Goal: Find specific page/section: Locate a particular part of the current website

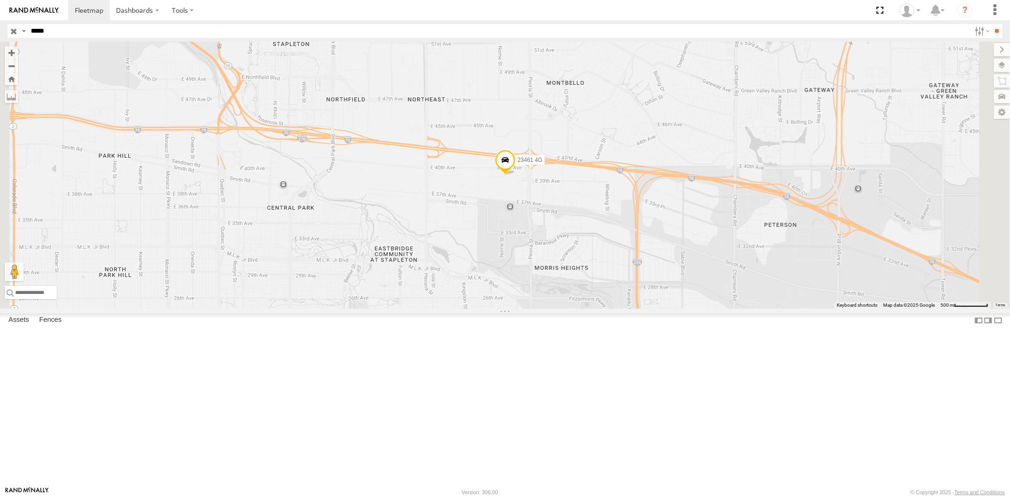
click at [15, 34] on input "button" at bounding box center [14, 31] width 12 height 14
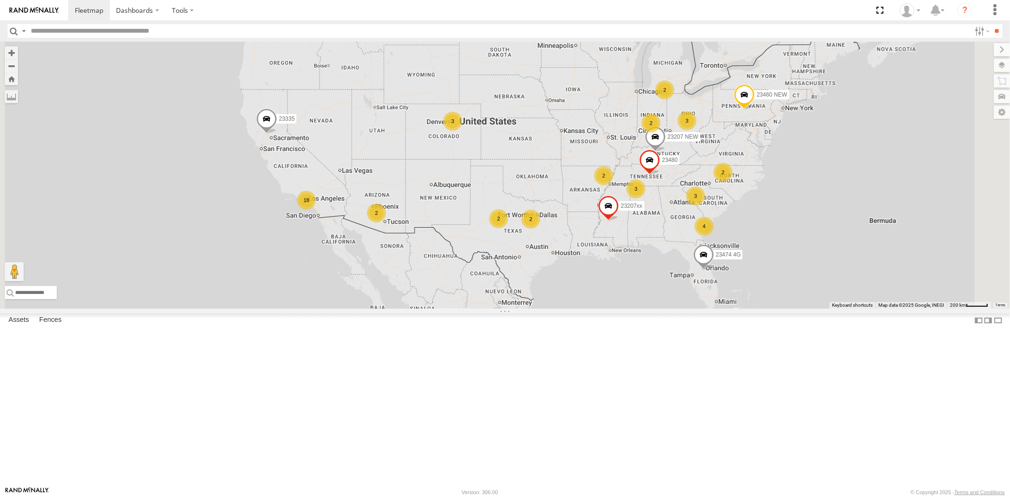
click at [62, 33] on input "text" at bounding box center [498, 31] width 943 height 14
paste input "*****"
click at [908, 24] on input "**" at bounding box center [996, 31] width 11 height 14
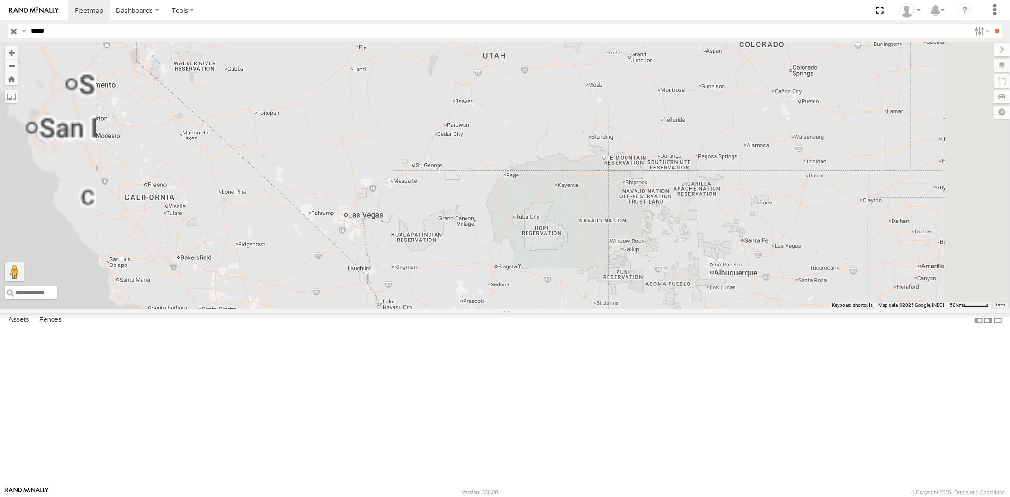
drag, startPoint x: 841, startPoint y: 114, endPoint x: 792, endPoint y: 142, distance: 56.2
click at [783, 141] on div "23237 NEW 23237 4G" at bounding box center [505, 175] width 1010 height 267
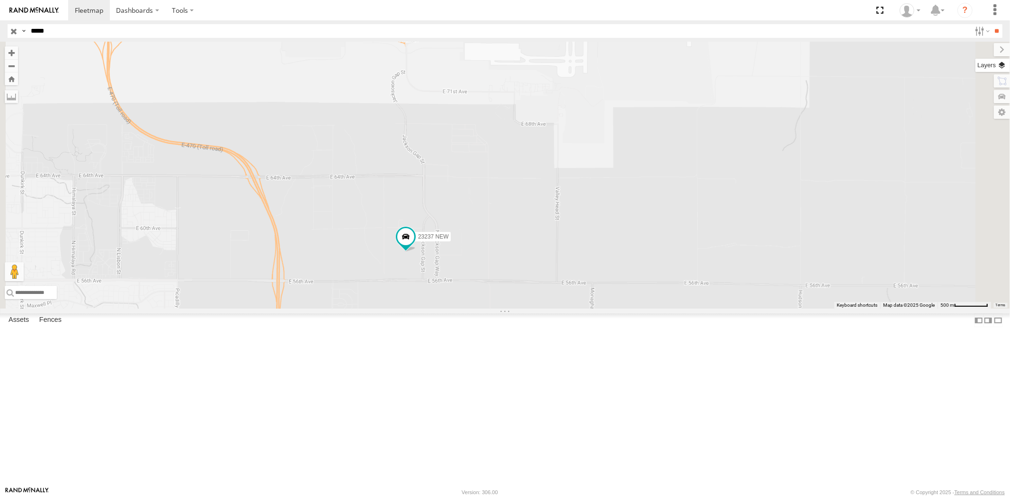
click at [908, 69] on label at bounding box center [992, 65] width 35 height 13
click at [0, 0] on span "Basemaps" at bounding box center [0, 0] width 0 height 0
click at [0, 0] on span "Satellite + Roadmap" at bounding box center [0, 0] width 0 height 0
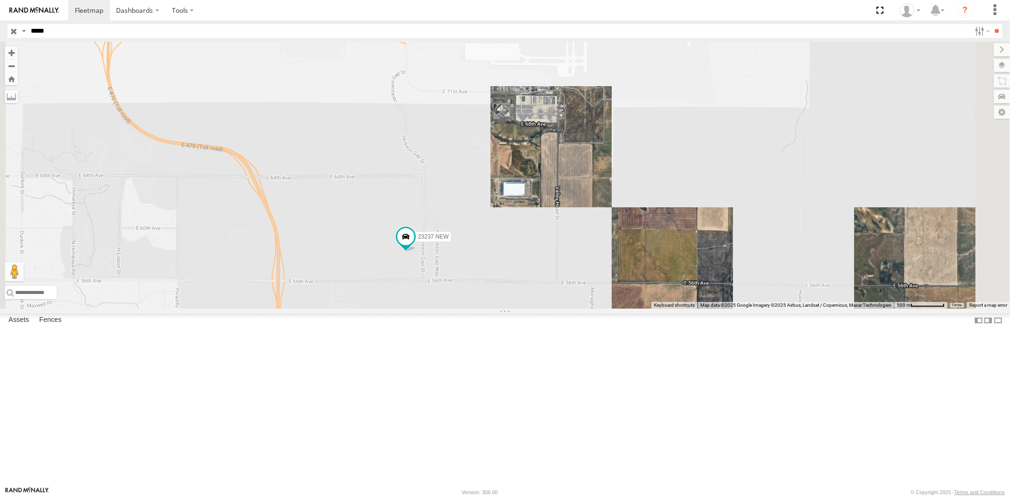
click at [908, 55] on label at bounding box center [1002, 49] width 16 height 13
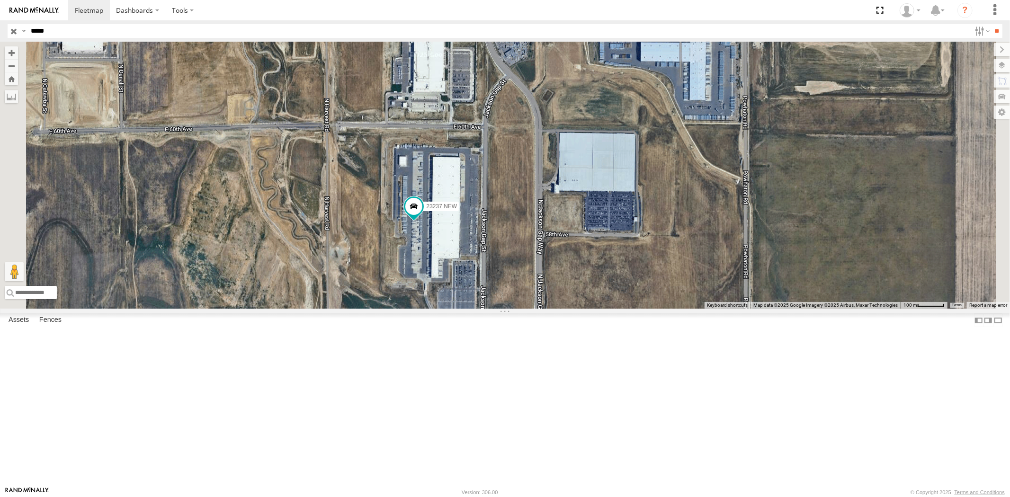
drag, startPoint x: 81, startPoint y: 34, endPoint x: 3, endPoint y: 31, distance: 78.6
click at [0, 30] on header "Search Query Asset ID Asset Label Registration Manufacturer Model VIN Job ID" at bounding box center [505, 30] width 1010 height 21
paste input "text"
click at [908, 24] on input "**" at bounding box center [996, 31] width 11 height 14
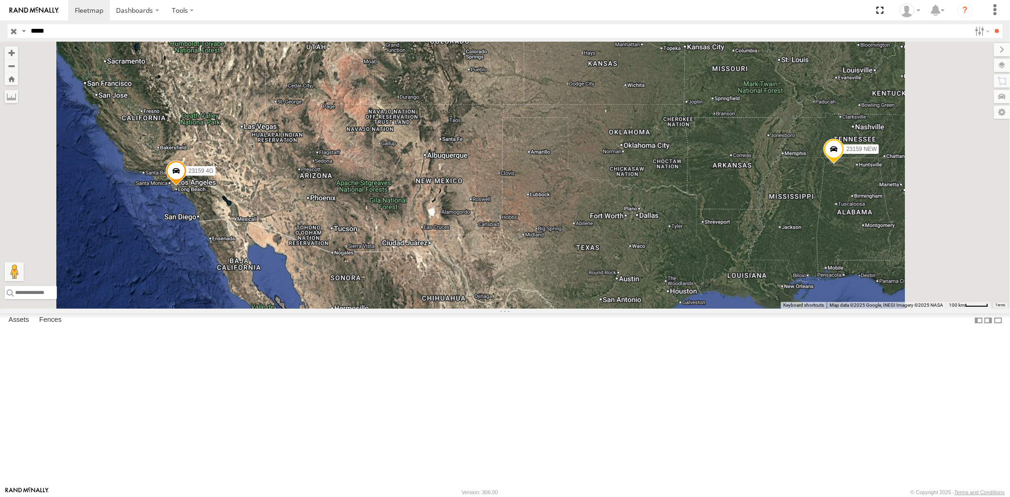
drag, startPoint x: 85, startPoint y: 29, endPoint x: 0, endPoint y: 40, distance: 85.8
click at [0, 35] on header "Search Query Asset ID Asset Label Registration Manufacturer Model VIN Job ID" at bounding box center [505, 30] width 1010 height 21
paste input "text"
click at [908, 24] on input "**" at bounding box center [996, 31] width 11 height 14
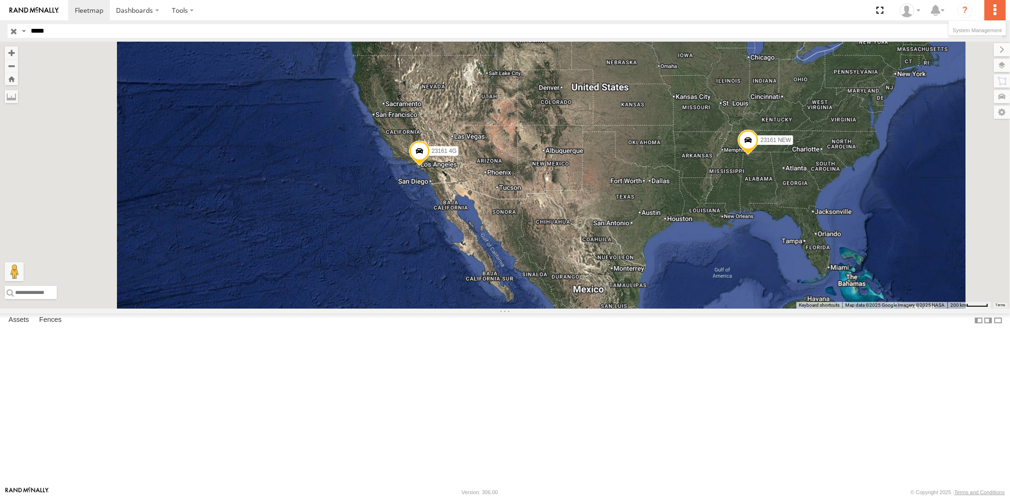
click at [908, 16] on label at bounding box center [994, 10] width 21 height 20
drag, startPoint x: 62, startPoint y: 34, endPoint x: 0, endPoint y: 34, distance: 62.5
click at [0, 34] on header "Search Query Asset ID Asset Label Registration Manufacturer Model VIN Job ID" at bounding box center [505, 30] width 1010 height 21
paste input "text"
click at [908, 24] on input "**" at bounding box center [996, 31] width 11 height 14
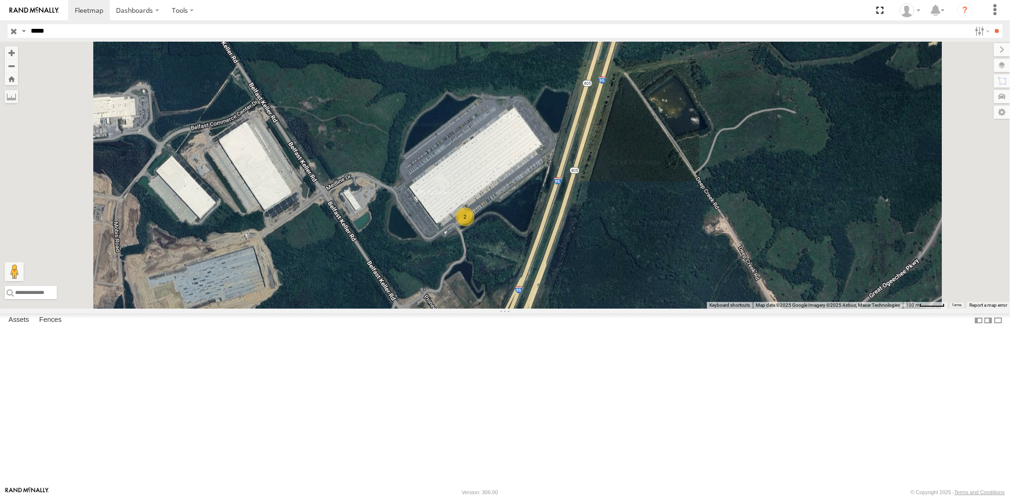
drag, startPoint x: 72, startPoint y: 27, endPoint x: 0, endPoint y: 35, distance: 72.8
click at [0, 30] on header "Search Query Asset ID Asset Label Registration Manufacturer Model VIN Job ID" at bounding box center [505, 30] width 1010 height 21
paste input "text"
click at [908, 24] on input "**" at bounding box center [996, 31] width 11 height 14
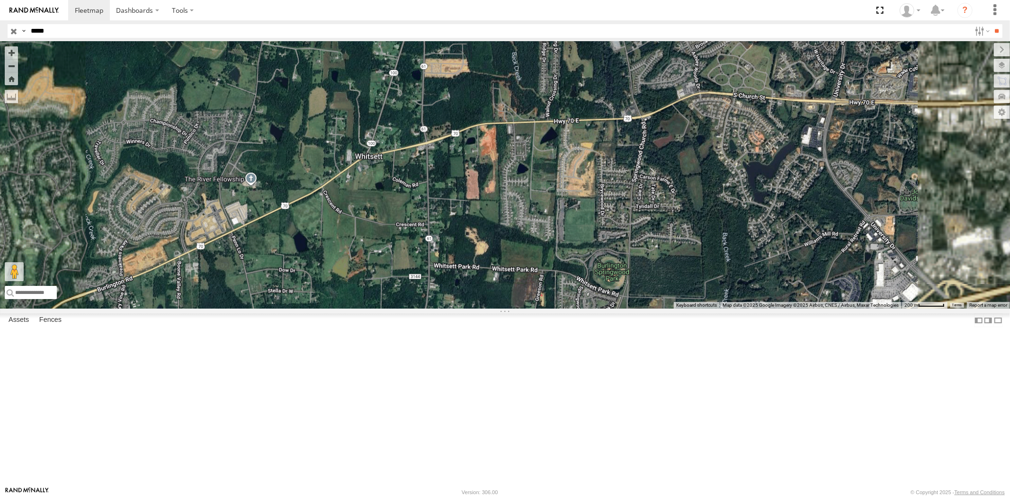
drag, startPoint x: 566, startPoint y: 353, endPoint x: 574, endPoint y: 329, distance: 24.6
click at [575, 309] on div "23346 4G" at bounding box center [505, 175] width 1010 height 267
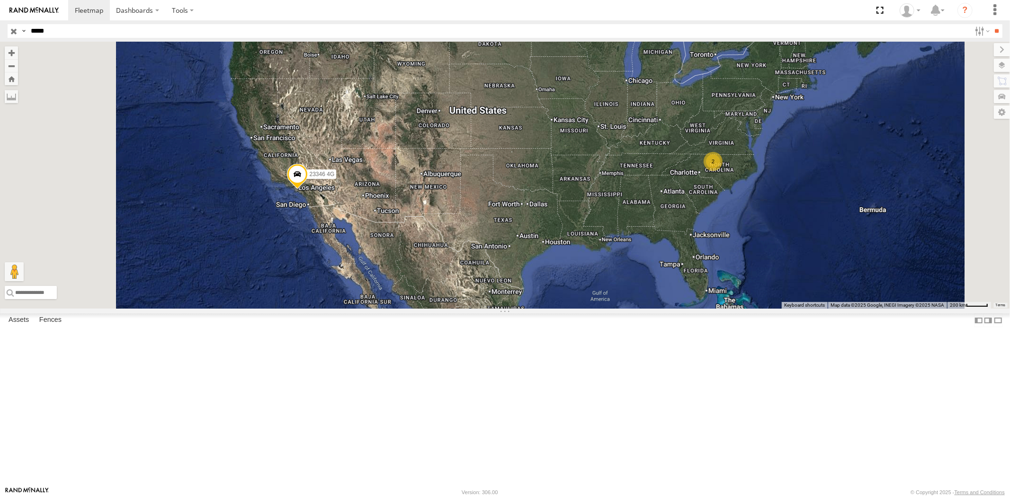
drag, startPoint x: 59, startPoint y: 29, endPoint x: 0, endPoint y: 30, distance: 59.2
click at [0, 27] on header "Search Query Asset ID Asset Label Registration Manufacturer Model VIN Job ID" at bounding box center [505, 30] width 1010 height 21
click at [908, 24] on input "**" at bounding box center [996, 31] width 11 height 14
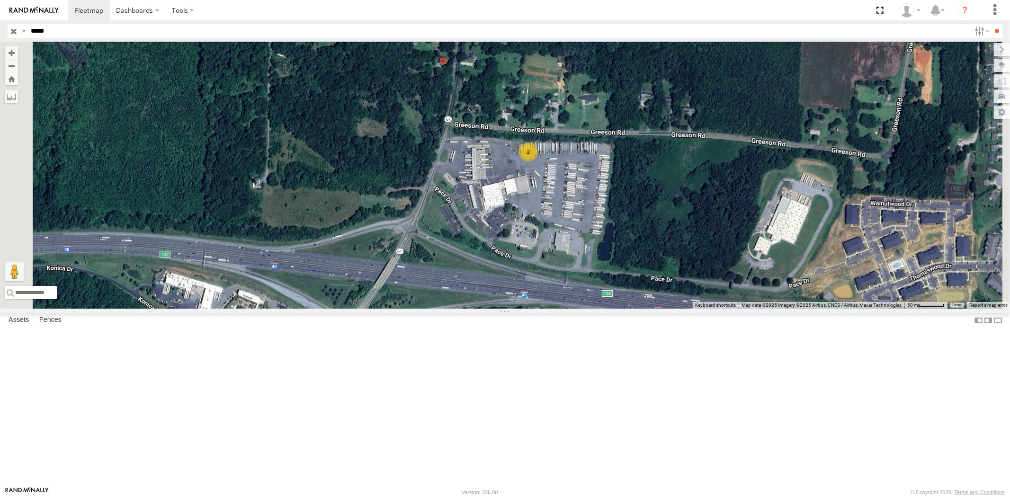
drag, startPoint x: 58, startPoint y: 35, endPoint x: 0, endPoint y: 30, distance: 57.9
click at [0, 30] on header "Search Query Asset ID Asset Label Registration Manufacturer Model VIN Job ID" at bounding box center [505, 30] width 1010 height 21
paste input "text"
click at [908, 24] on input "**" at bounding box center [996, 31] width 11 height 14
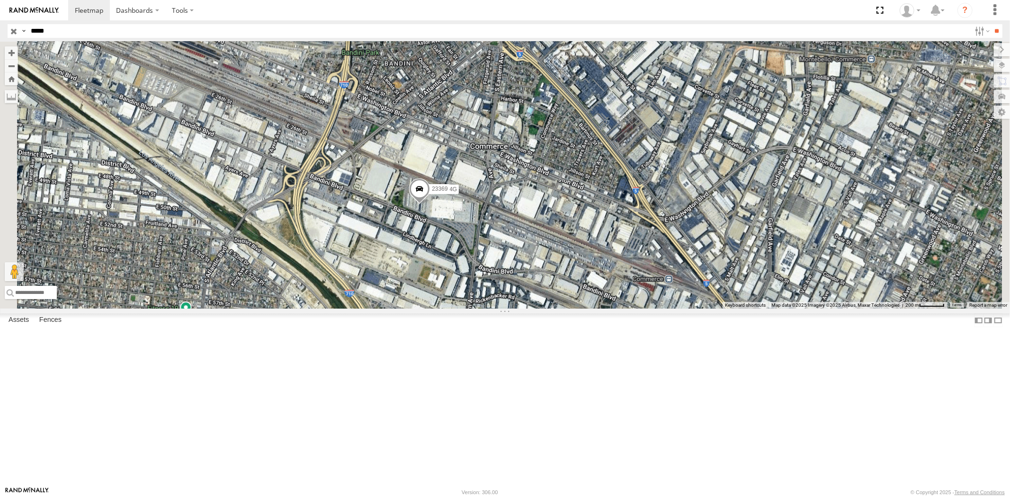
drag, startPoint x: 566, startPoint y: 231, endPoint x: 569, endPoint y: 224, distance: 7.2
click at [569, 224] on div "23369 4G 23369" at bounding box center [505, 175] width 1010 height 267
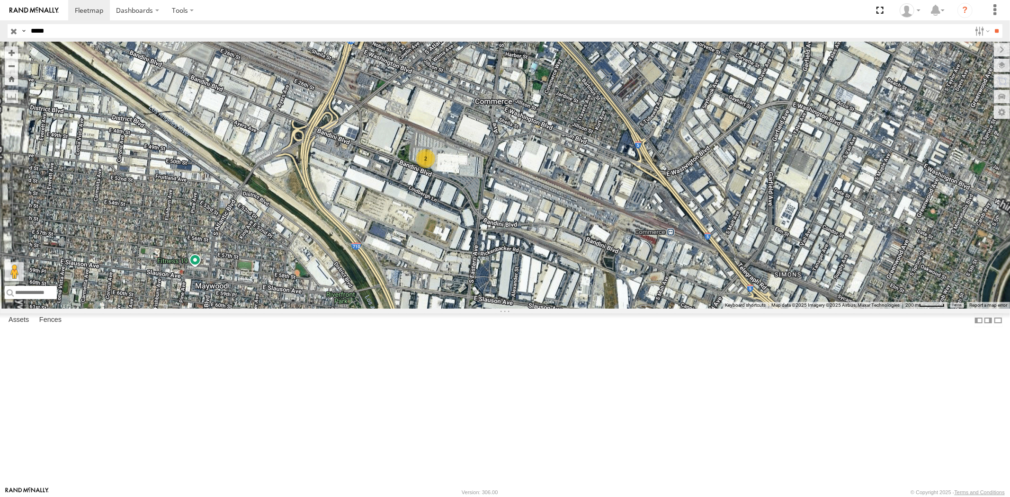
drag, startPoint x: 84, startPoint y: 30, endPoint x: 0, endPoint y: 33, distance: 84.3
click at [0, 33] on header "Search Query Asset ID Asset Label Registration Manufacturer Model VIN Job ID" at bounding box center [505, 30] width 1010 height 21
paste input "text"
click at [908, 24] on input "**" at bounding box center [996, 31] width 11 height 14
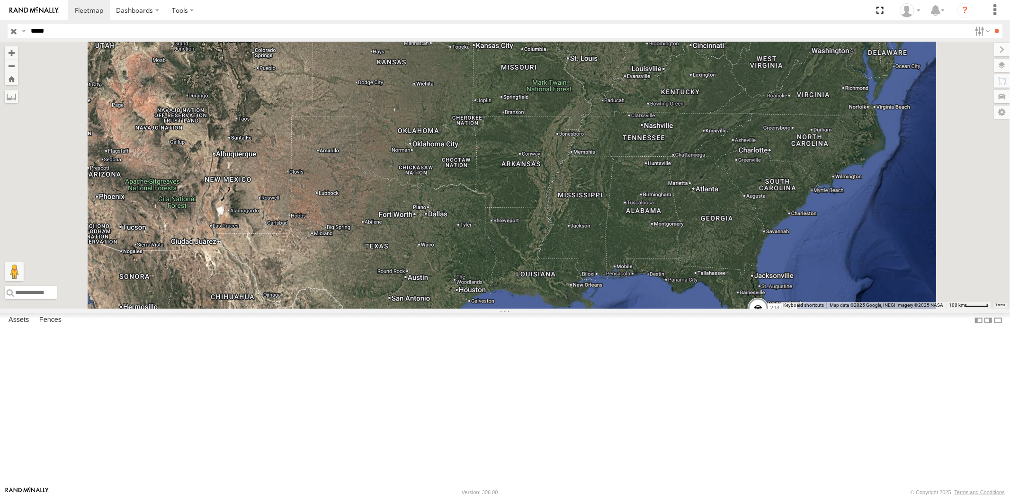
drag, startPoint x: 772, startPoint y: 274, endPoint x: 687, endPoint y: 240, distance: 91.8
click at [690, 230] on div "23474 23474 4G" at bounding box center [505, 175] width 1010 height 267
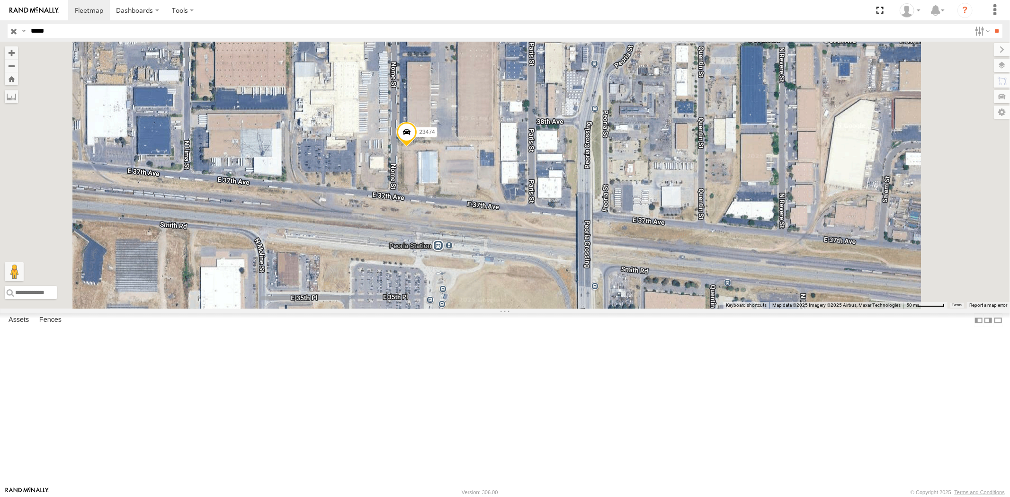
drag, startPoint x: 72, startPoint y: 36, endPoint x: 0, endPoint y: 33, distance: 72.5
click at [0, 32] on header "Search Query Asset ID Asset Label Registration Manufacturer Model VIN Job ID" at bounding box center [505, 30] width 1010 height 21
paste input "text"
click at [908, 24] on input "**" at bounding box center [996, 31] width 11 height 14
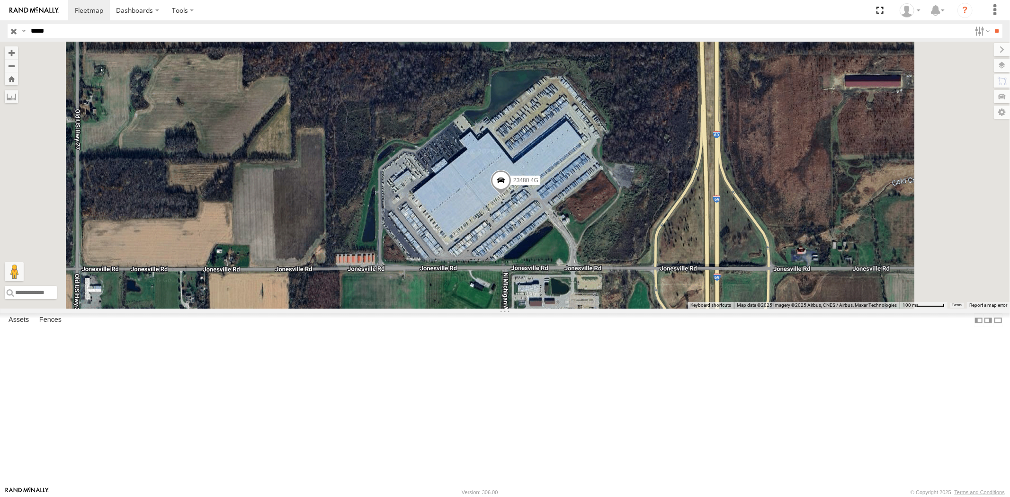
click at [0, 34] on header "Search Query Asset ID Asset Label Registration Manufacturer Model VIN Job ID" at bounding box center [505, 30] width 1010 height 21
paste input "text"
click at [908, 24] on input "**" at bounding box center [996, 31] width 11 height 14
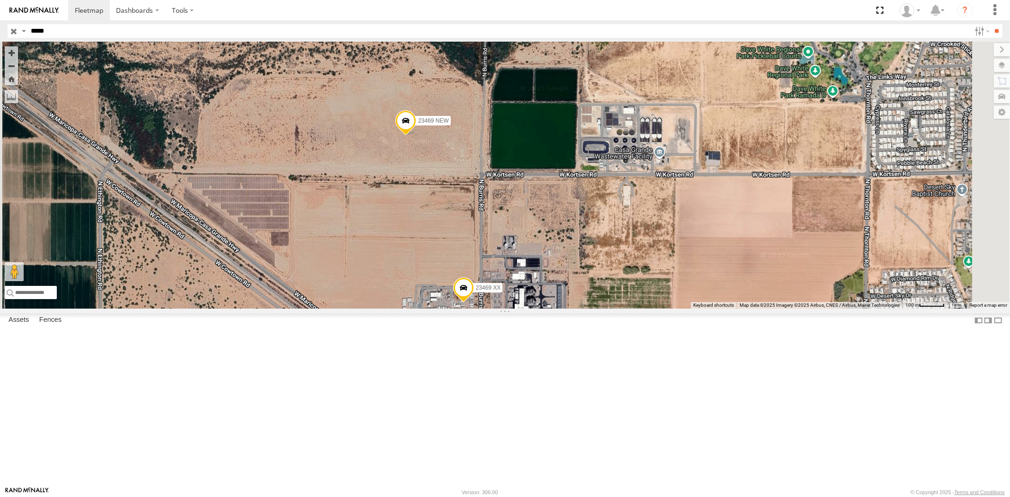
click at [575, 263] on div "23469 4G 23469 NEW 23469 XX" at bounding box center [505, 175] width 1010 height 267
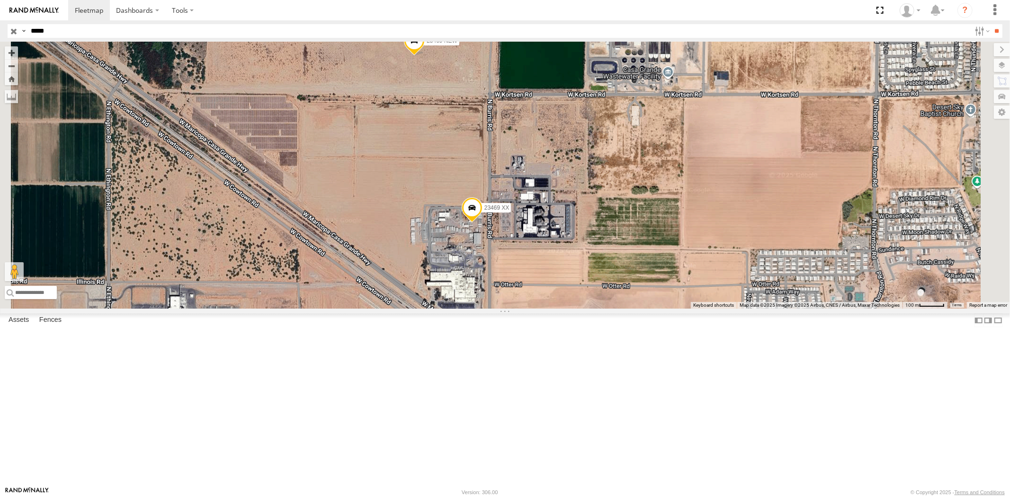
click at [425, 56] on span at bounding box center [414, 44] width 21 height 26
click at [561, 247] on div "23469 4G 23469 NEW 23469 XX 23469 NEW All Assets 32.90992 , -111.79507 0 00:36:…" at bounding box center [505, 175] width 1010 height 267
click at [482, 223] on span at bounding box center [471, 210] width 21 height 26
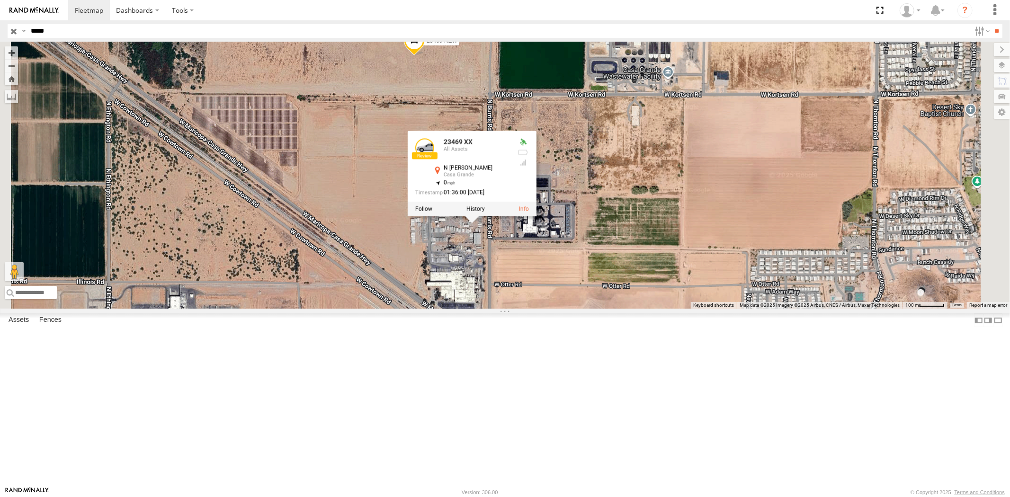
click at [494, 262] on div "23469 4G 23469 NEW 23469 XX 23469 XX All Assets [GEOGRAPHIC_DATA][PERSON_NAME] …" at bounding box center [505, 175] width 1010 height 267
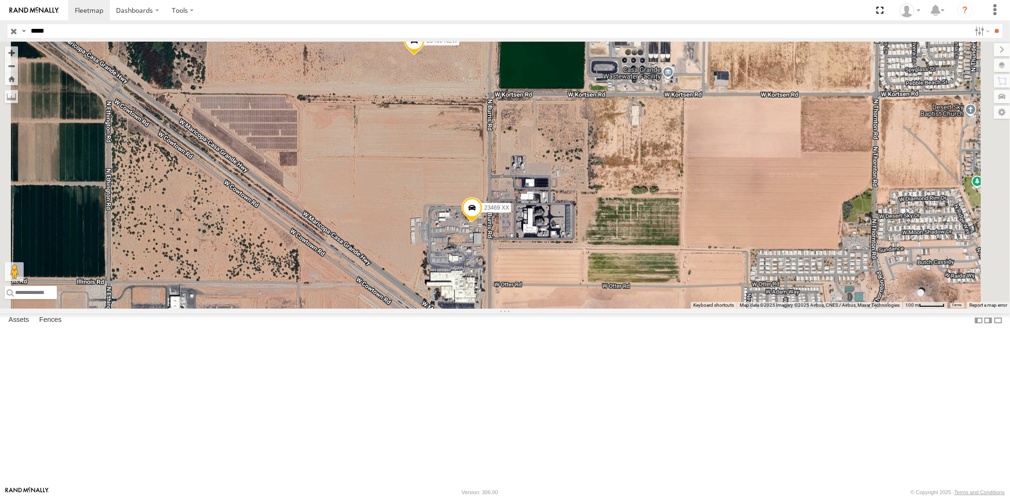
drag, startPoint x: 76, startPoint y: 34, endPoint x: 0, endPoint y: 40, distance: 76.0
click at [0, 35] on header "Search Query Asset ID Asset Label Registration Manufacturer Model VIN Job ID" at bounding box center [505, 30] width 1010 height 21
paste input "text"
click at [908, 24] on input "**" at bounding box center [996, 31] width 11 height 14
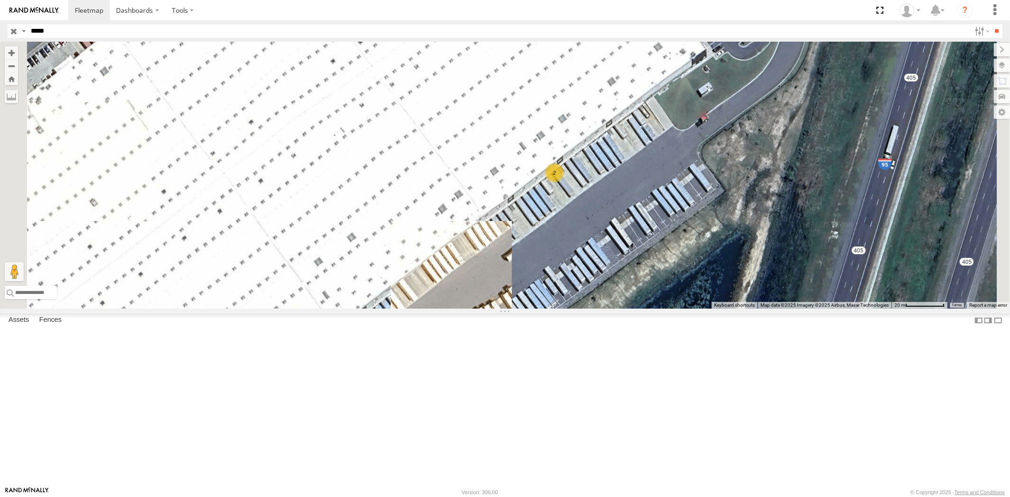
drag, startPoint x: 57, startPoint y: 34, endPoint x: 0, endPoint y: 32, distance: 56.8
click at [0, 32] on header "Search Query Asset ID Asset Label Registration Manufacturer Model VIN Job ID" at bounding box center [505, 30] width 1010 height 21
paste input "text"
click at [908, 24] on input "**" at bounding box center [996, 31] width 11 height 14
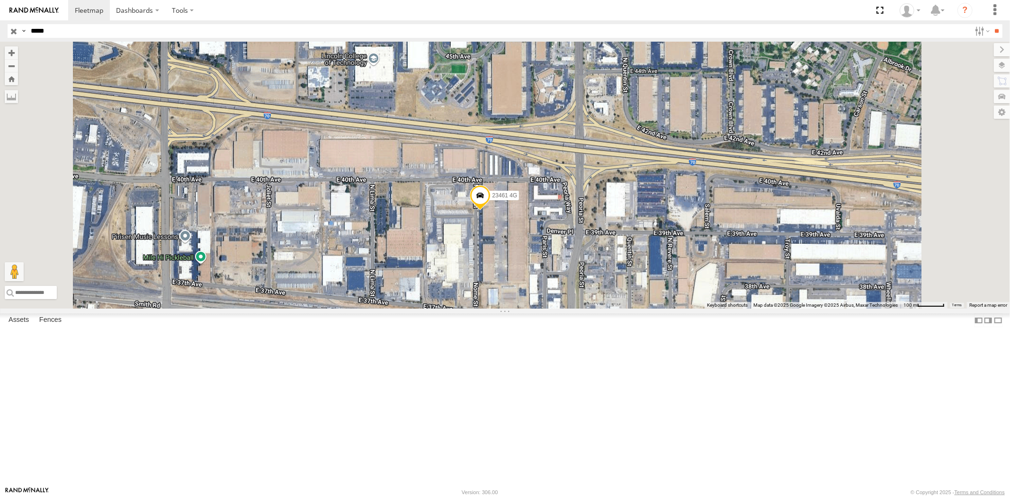
drag, startPoint x: 53, startPoint y: 26, endPoint x: 0, endPoint y: 24, distance: 53.5
click at [0, 24] on header "Search Query Asset ID Asset Label Registration Manufacturer Model VIN Job ID" at bounding box center [505, 30] width 1010 height 21
paste input "text"
click at [908, 24] on input "**" at bounding box center [996, 31] width 11 height 14
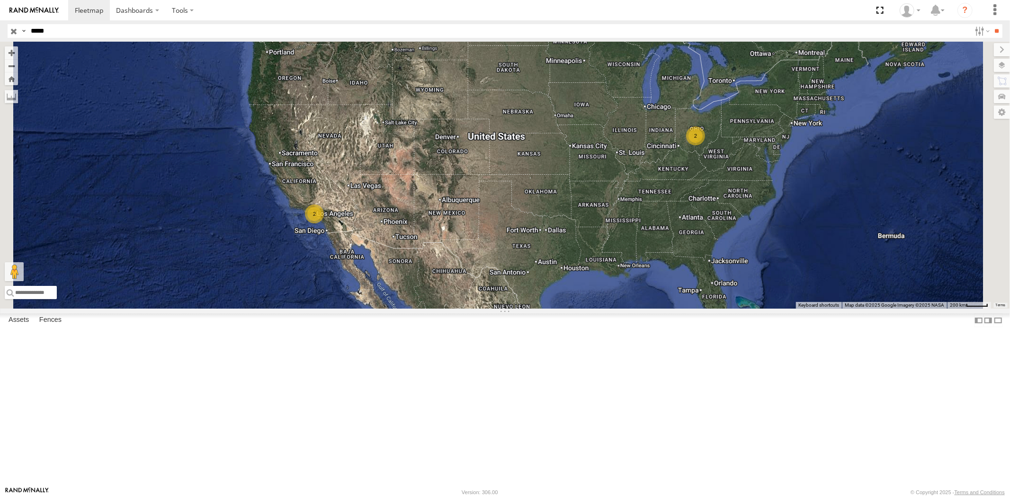
drag, startPoint x: 64, startPoint y: 39, endPoint x: 0, endPoint y: 33, distance: 64.2
click at [0, 33] on header "Search Query Asset ID Asset Label Registration Manufacturer Model VIN Job ID" at bounding box center [505, 30] width 1010 height 21
click at [0, 32] on header "Search Query Asset ID Asset Label Registration Manufacturer Model VIN Job ID" at bounding box center [505, 30] width 1010 height 21
paste input "text"
click at [908, 24] on input "**" at bounding box center [996, 31] width 11 height 14
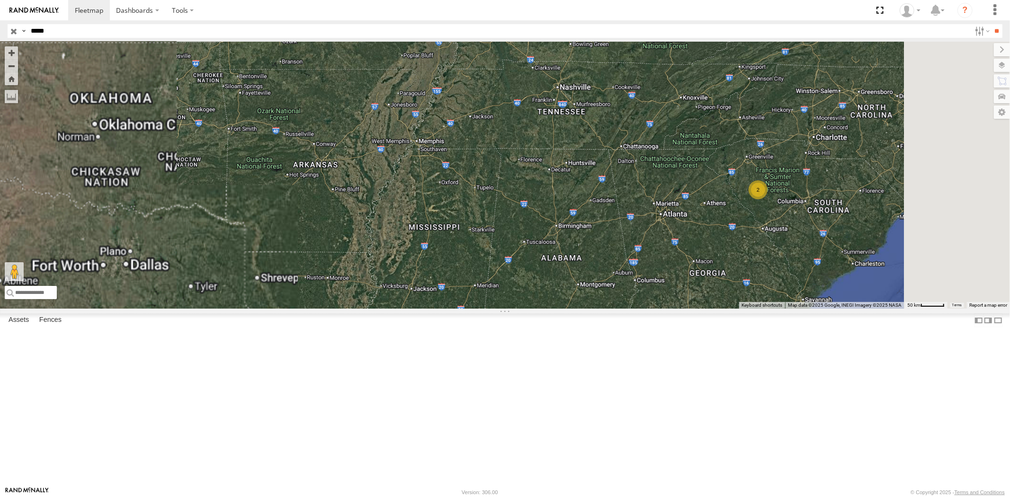
drag, startPoint x: 862, startPoint y: 280, endPoint x: 792, endPoint y: 272, distance: 70.0
click at [792, 272] on div "23464 4G 2" at bounding box center [505, 175] width 1010 height 267
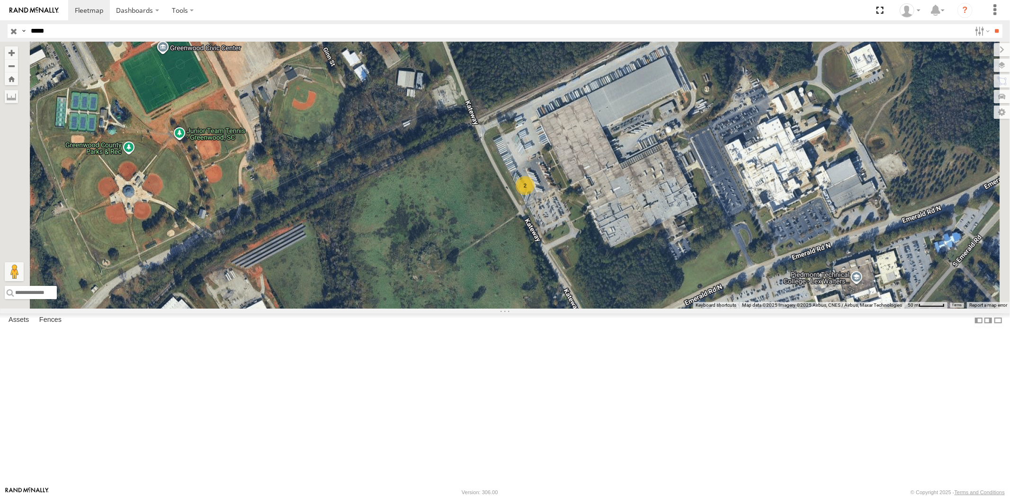
drag, startPoint x: 0, startPoint y: 27, endPoint x: 0, endPoint y: 37, distance: 9.9
click at [0, 35] on header "Search Query Asset ID Asset Label Registration Manufacturer Model VIN Job ID" at bounding box center [505, 30] width 1010 height 21
paste input "text"
type input "*****"
click at [908, 24] on input "**" at bounding box center [996, 31] width 11 height 14
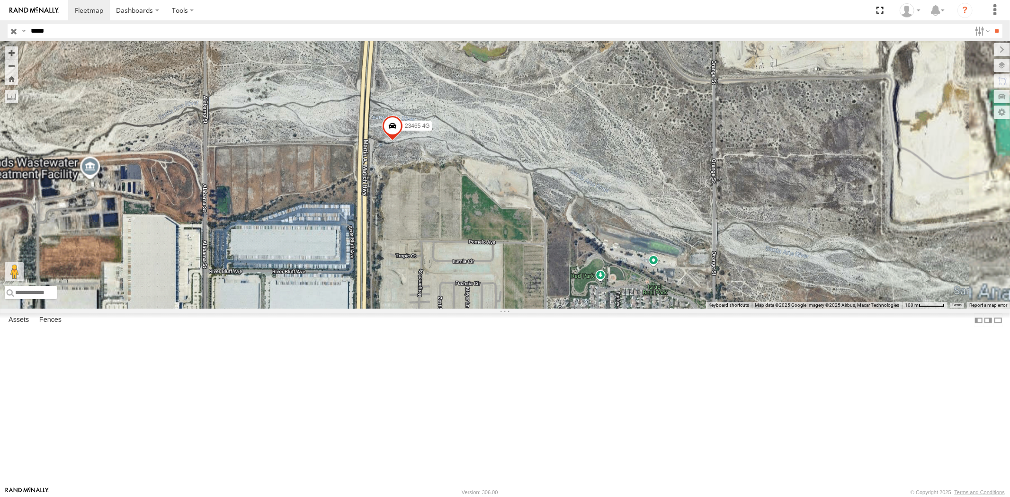
click at [402, 141] on span at bounding box center [392, 129] width 21 height 26
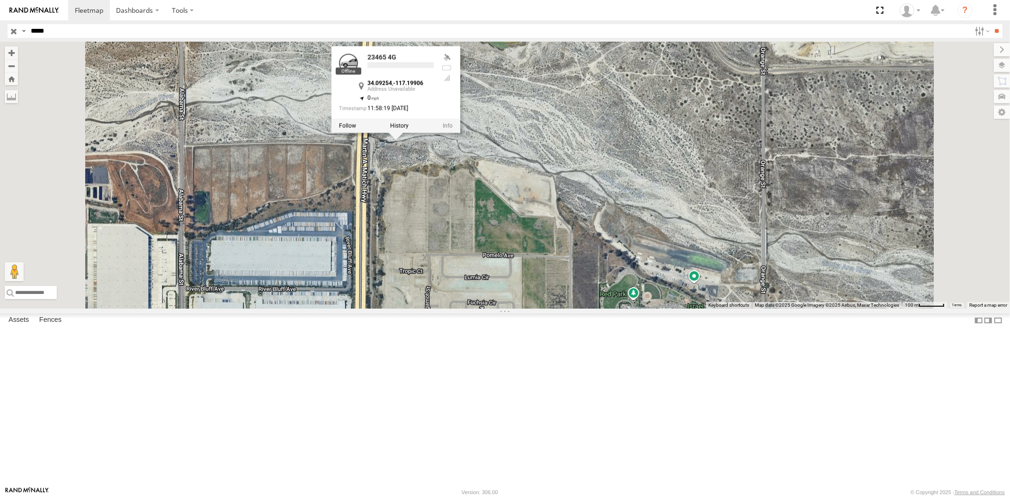
click at [528, 258] on div "23465 4G 23465 4G 34.09254 , -117.19906 0 11:58:19 [DATE]" at bounding box center [505, 175] width 1010 height 267
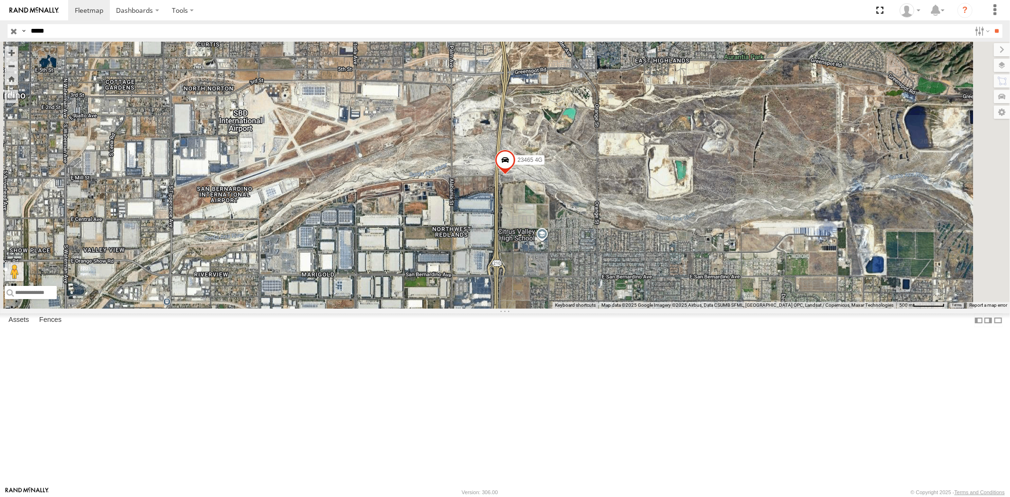
click at [9, 31] on input "button" at bounding box center [14, 31] width 12 height 14
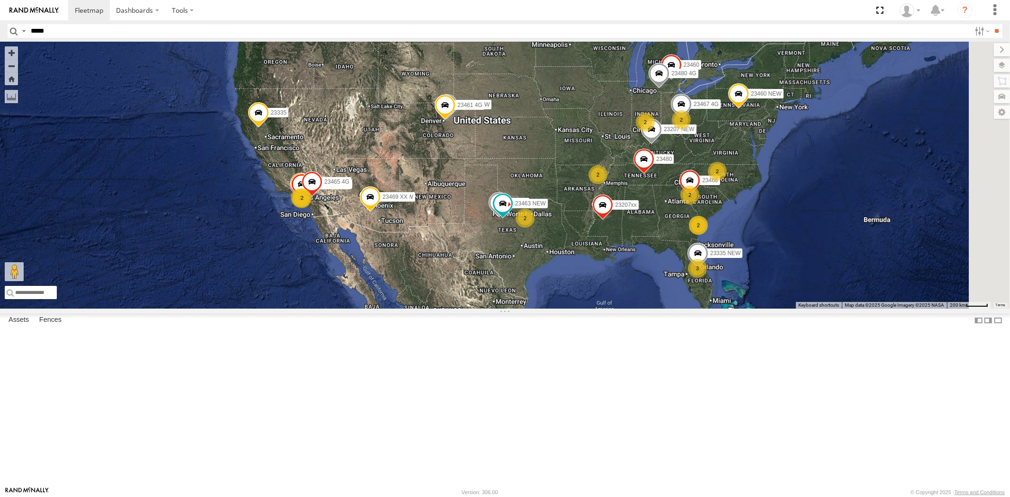
drag, startPoint x: 709, startPoint y: 218, endPoint x: 612, endPoint y: 210, distance: 97.8
click at [613, 210] on div "3 2 23335 4G/Bad 10 2 2 2 23207 NEW 2 23207xx 23463 NEW 23237 NEW 23459 4G 2 2 …" at bounding box center [505, 175] width 1010 height 267
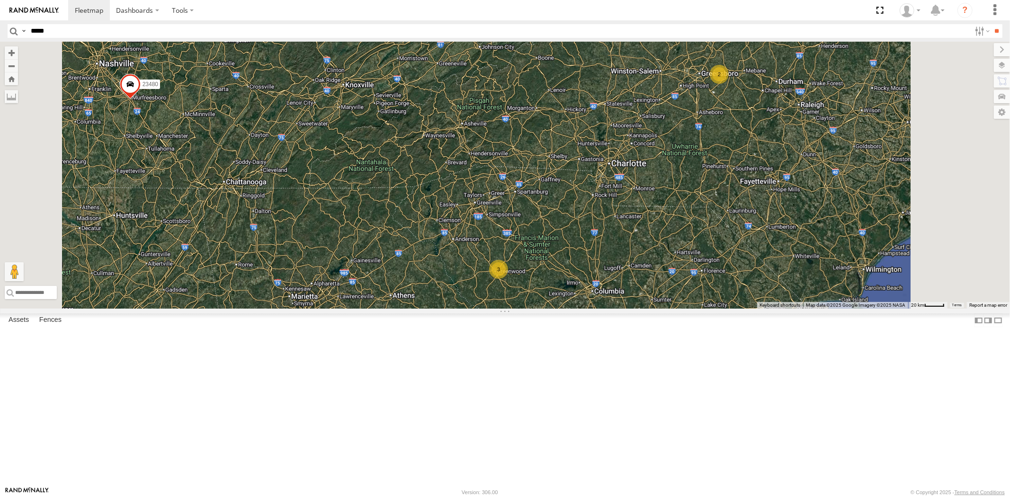
click at [711, 286] on div "23335 4G/Bad 23207 NEW 23207xx 23237 NEW 23459 4G 23480 4G 23460 23480 23460 NE…" at bounding box center [505, 175] width 1010 height 267
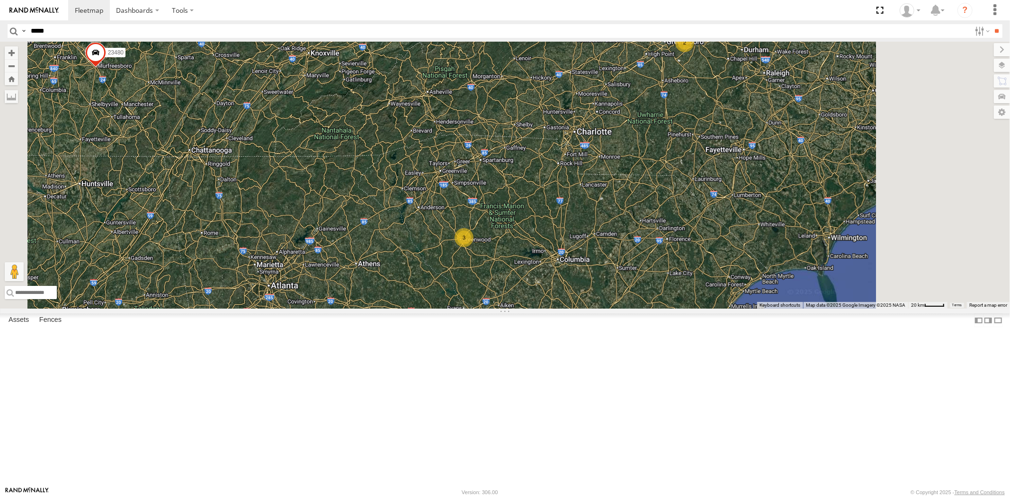
drag, startPoint x: 712, startPoint y: 339, endPoint x: 682, endPoint y: 283, distance: 63.8
click at [682, 284] on div "23335 4G/Bad 23207 NEW 23207xx 23237 NEW 23459 4G 23480 4G 23460 23480 23460 NE…" at bounding box center [505, 175] width 1010 height 267
